Goal: Check status

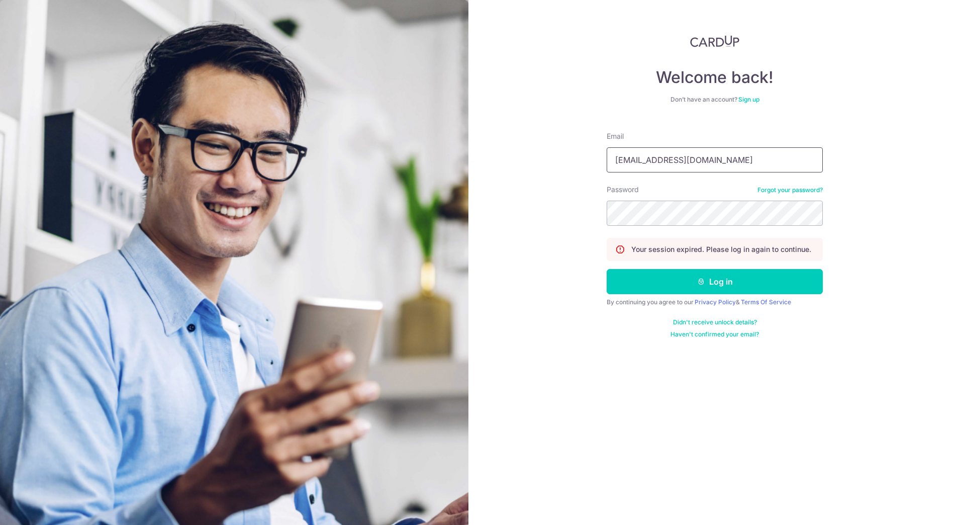
type input "[EMAIL_ADDRESS][DOMAIN_NAME]"
click at [607, 269] on button "Log in" at bounding box center [715, 281] width 216 height 25
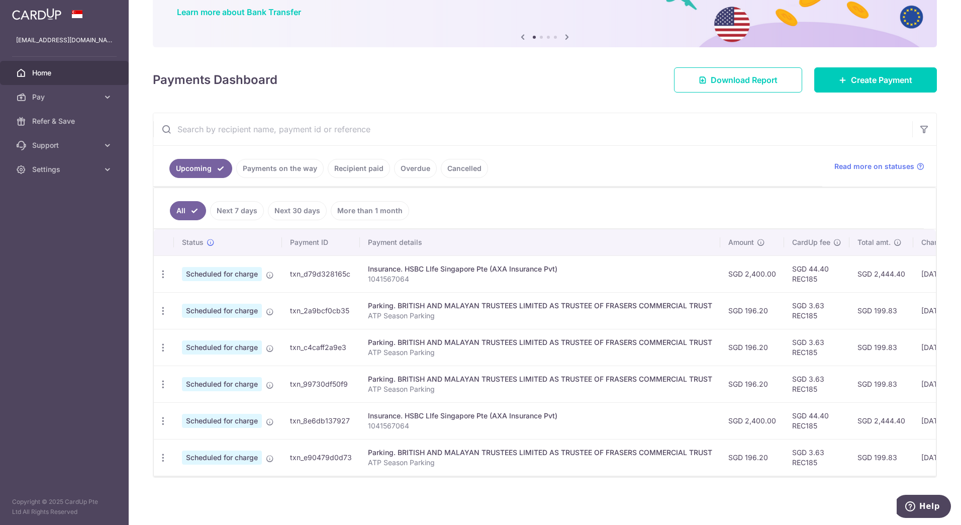
scroll to position [0, 152]
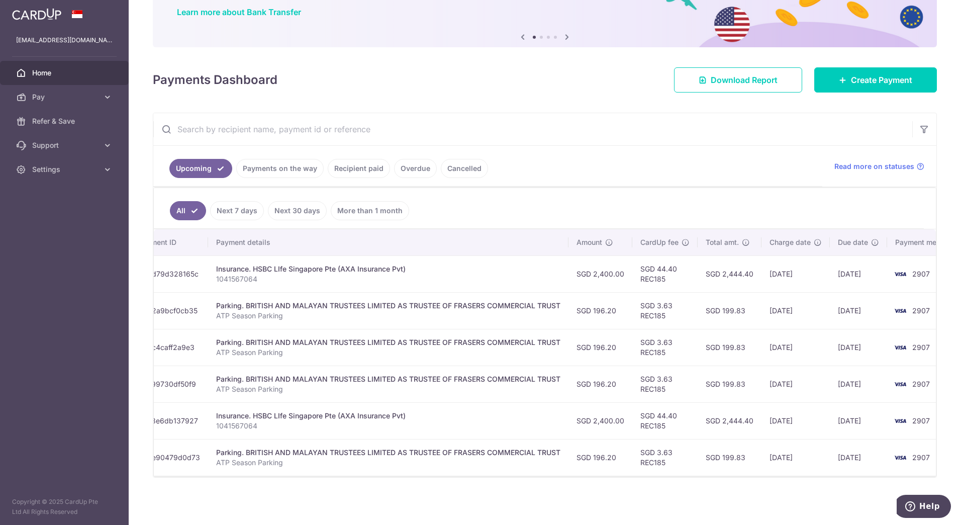
drag, startPoint x: 415, startPoint y: 470, endPoint x: 453, endPoint y: 470, distance: 37.7
click at [441, 468] on td "Parking. BRITISH AND MALAYAN TRUSTEES LIMITED AS TRUSTEE OF FRASERS COMMERCIAL …" at bounding box center [388, 457] width 361 height 37
drag, startPoint x: 468, startPoint y: 476, endPoint x: 588, endPoint y: 455, distance: 121.9
click at [588, 455] on div "Status Payment ID Payment details Amount CardUp fee Total amt. Charge date Due …" at bounding box center [545, 352] width 782 height 247
click at [565, 191] on ul "All Next 7 days Next 30 days More than 1 month" at bounding box center [539, 208] width 770 height 41
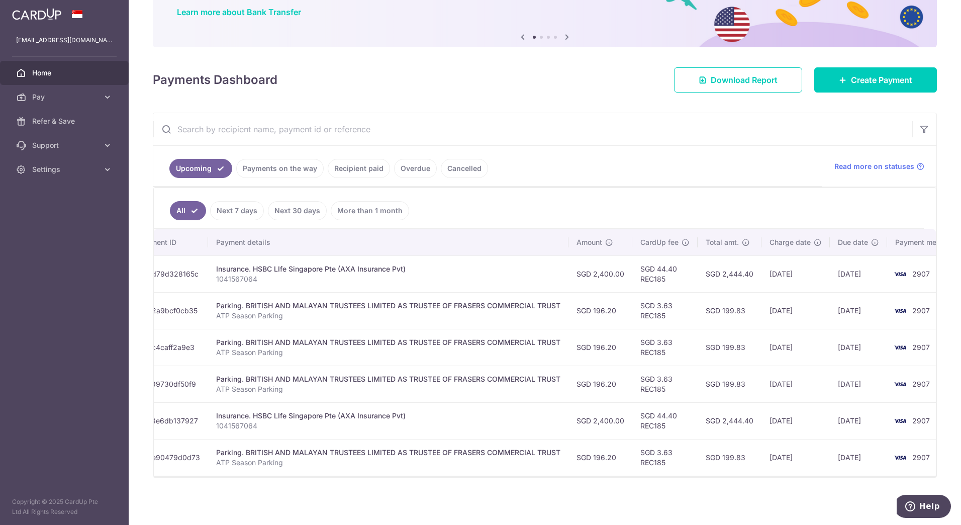
click at [292, 164] on link "Payments on the way" at bounding box center [279, 168] width 87 height 19
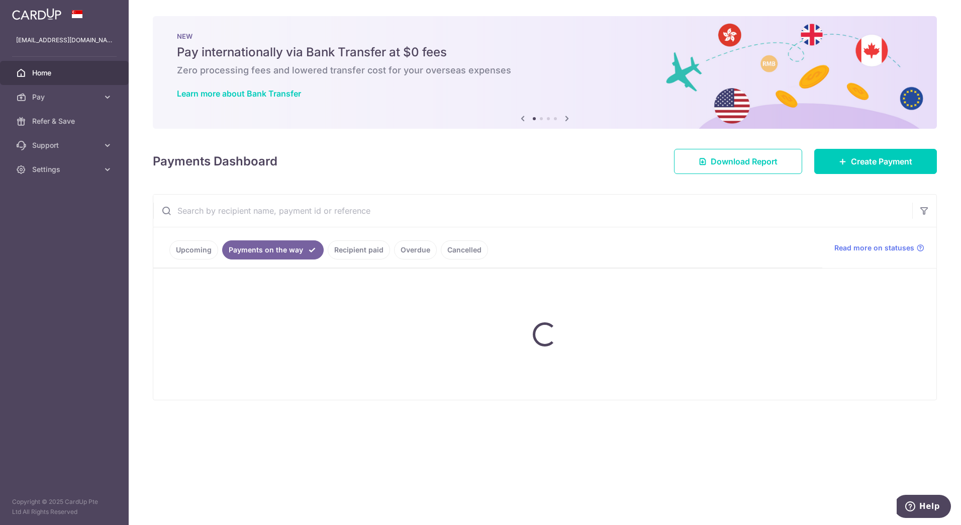
scroll to position [0, 0]
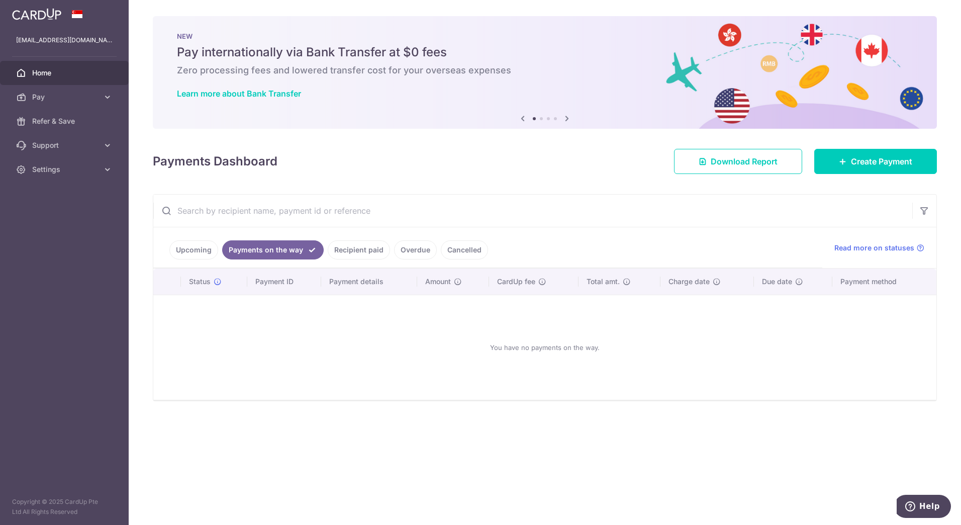
click at [352, 256] on link "Recipient paid" at bounding box center [359, 249] width 62 height 19
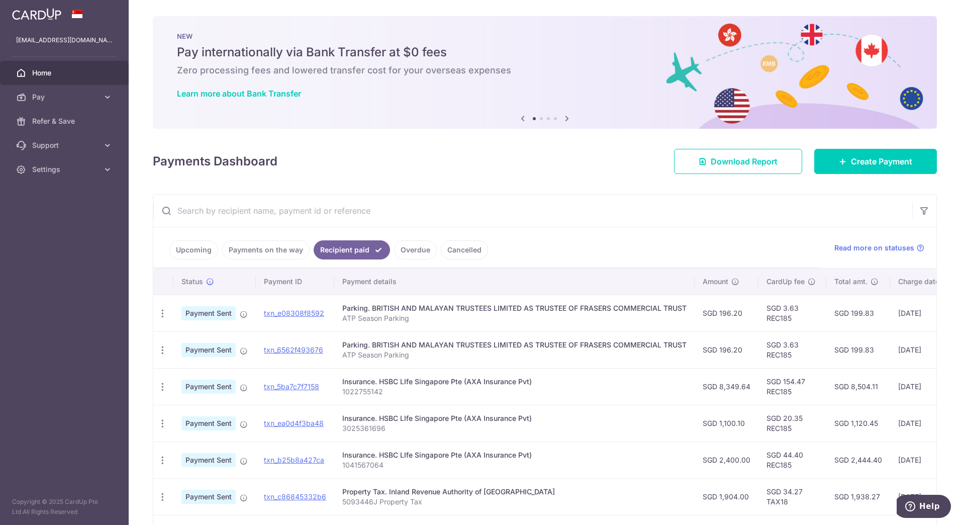
click at [421, 250] on link "Overdue" at bounding box center [415, 249] width 43 height 19
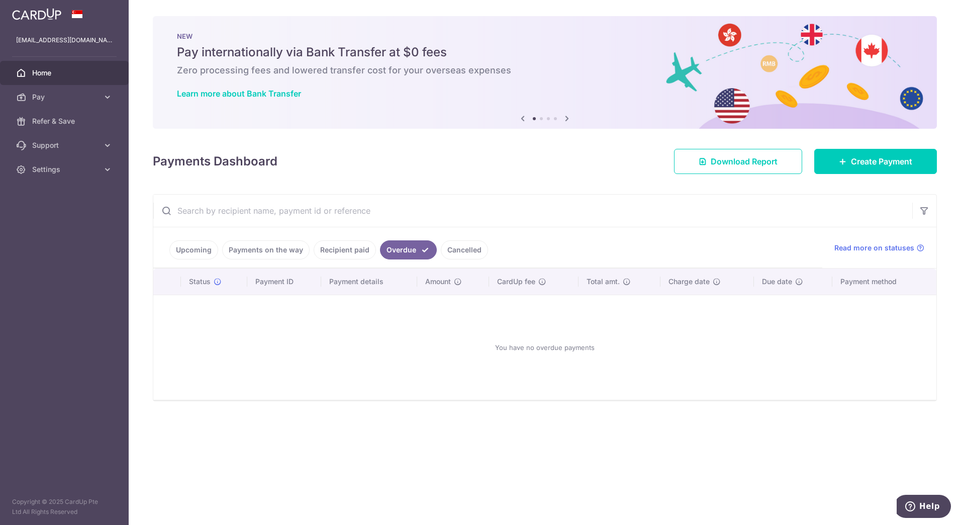
click at [460, 249] on link "Cancelled" at bounding box center [464, 249] width 47 height 19
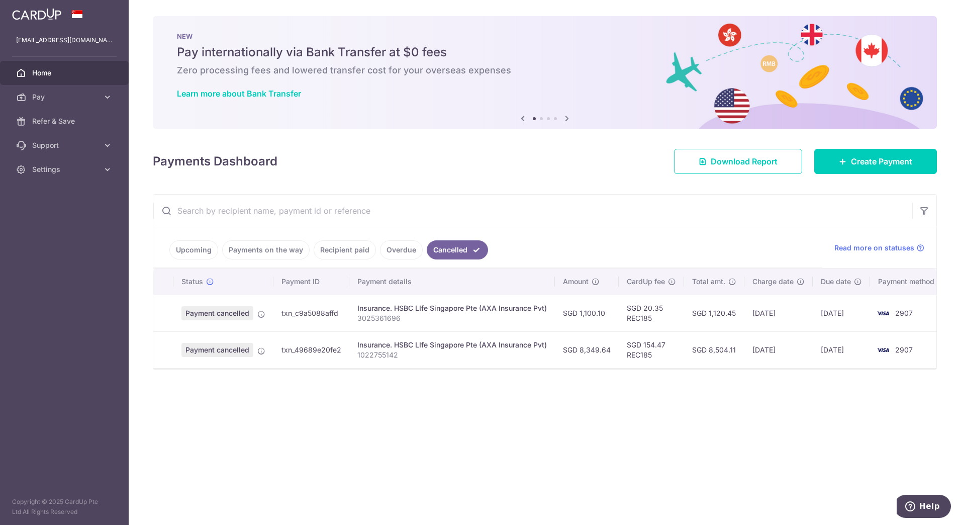
click at [194, 250] on link "Upcoming" at bounding box center [193, 249] width 49 height 19
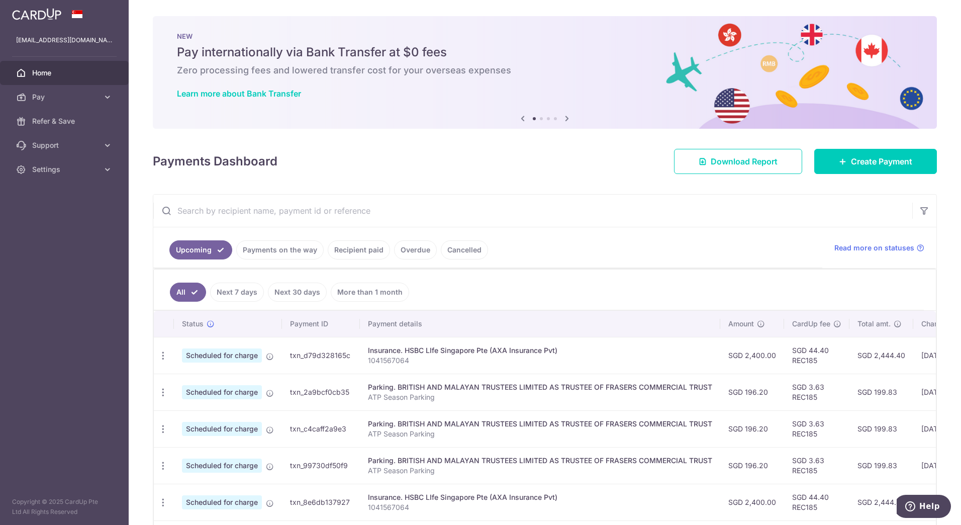
scroll to position [86, 0]
